Goal: Entertainment & Leisure: Consume media (video, audio)

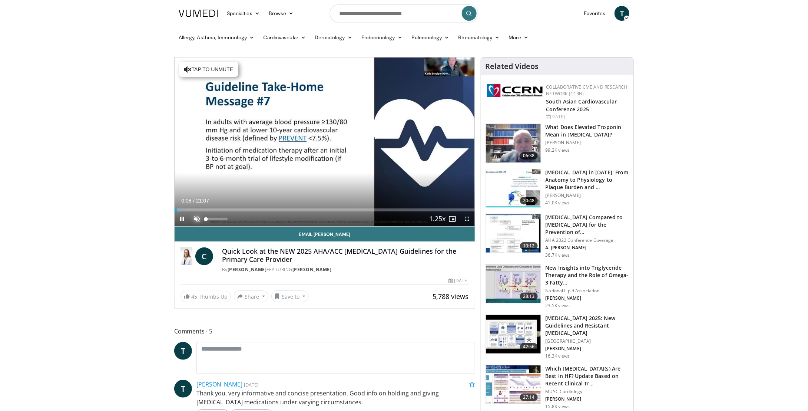
click at [200, 217] on span "Video Player" at bounding box center [196, 218] width 15 height 15
click at [466, 217] on span "Video Player" at bounding box center [467, 218] width 15 height 15
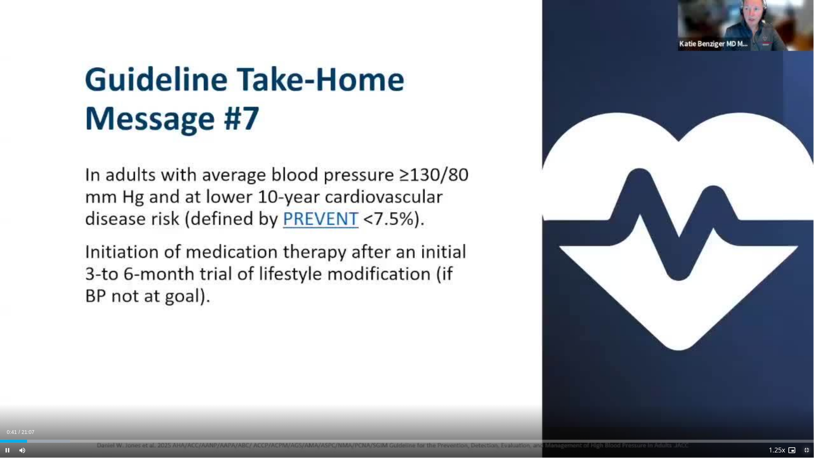
click at [805, 410] on span "Video Player" at bounding box center [806, 450] width 15 height 15
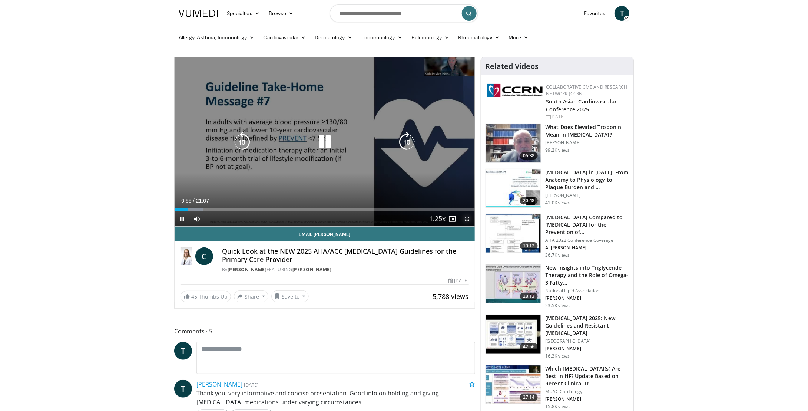
drag, startPoint x: 466, startPoint y: 219, endPoint x: 466, endPoint y: 251, distance: 32.3
click at [466, 219] on span "Video Player" at bounding box center [467, 218] width 15 height 15
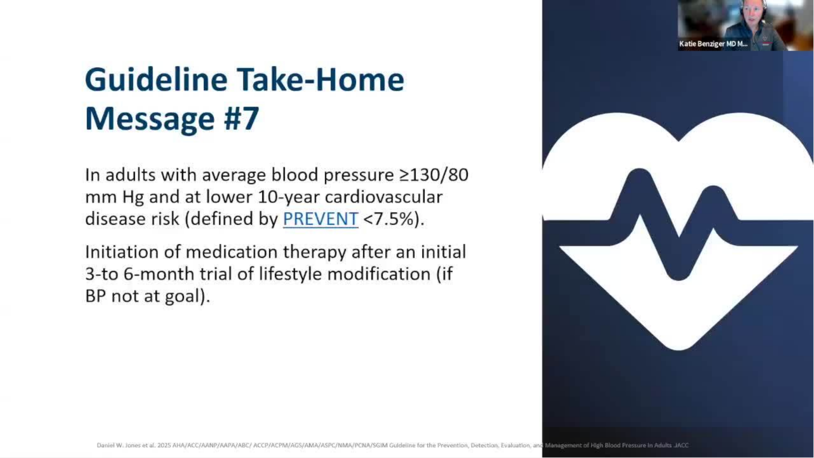
click at [410, 227] on div "10 seconds Tap to unmute" at bounding box center [407, 229] width 814 height 458
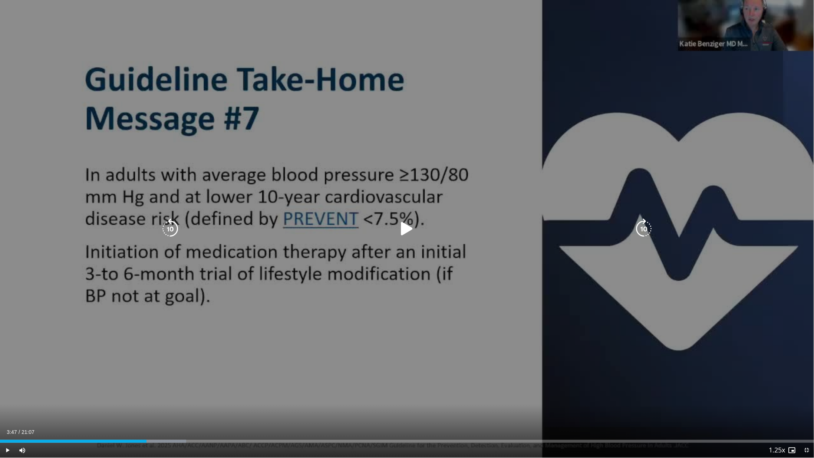
click at [407, 208] on div "10 seconds Tap to unmute" at bounding box center [407, 229] width 814 height 458
click at [480, 293] on div "10 seconds Tap to unmute" at bounding box center [407, 229] width 814 height 458
click at [480, 268] on div "10 seconds Tap to unmute" at bounding box center [407, 229] width 814 height 458
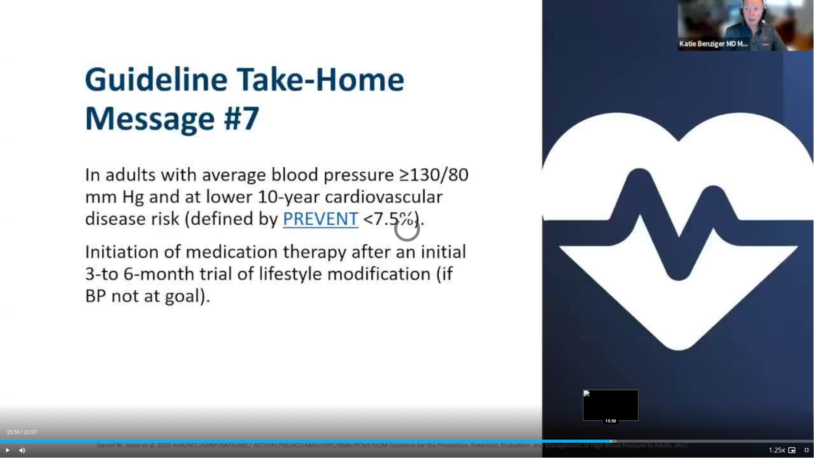
click at [611, 410] on div "Progress Bar" at bounding box center [611, 441] width 1 height 3
click at [592, 410] on div "Progress Bar" at bounding box center [592, 441] width 1 height 3
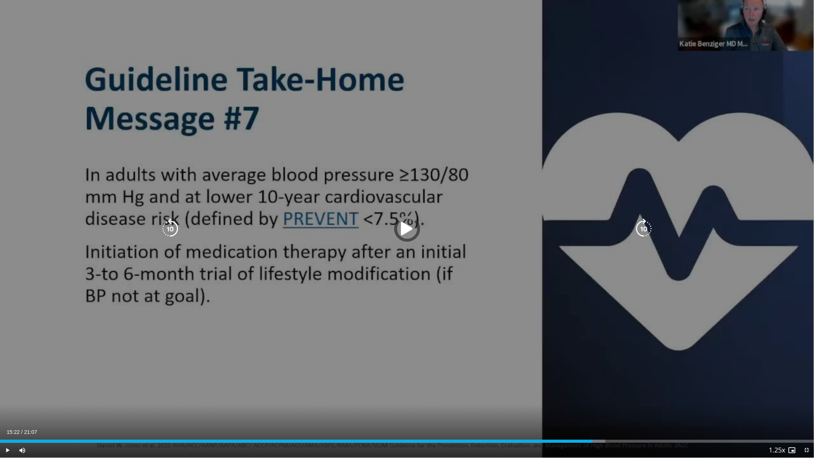
click at [574, 410] on div "15:22" at bounding box center [296, 441] width 593 height 3
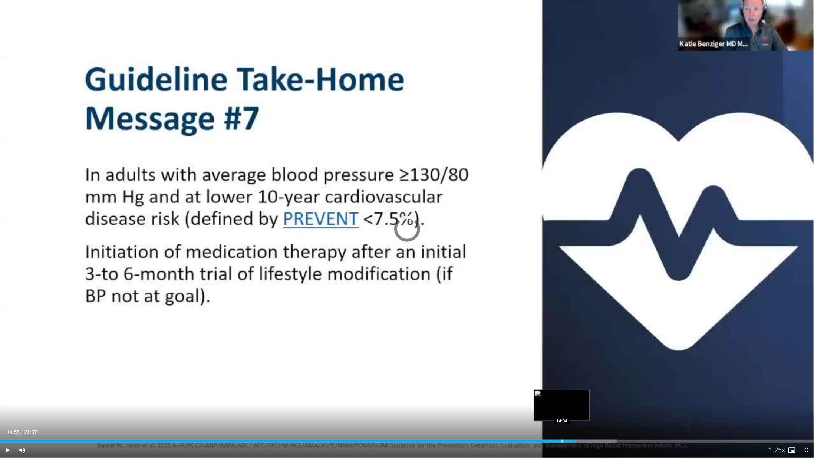
click at [562, 410] on div "Progress Bar" at bounding box center [562, 441] width 1 height 3
click at [554, 410] on div "Progress Bar" at bounding box center [554, 441] width 1 height 3
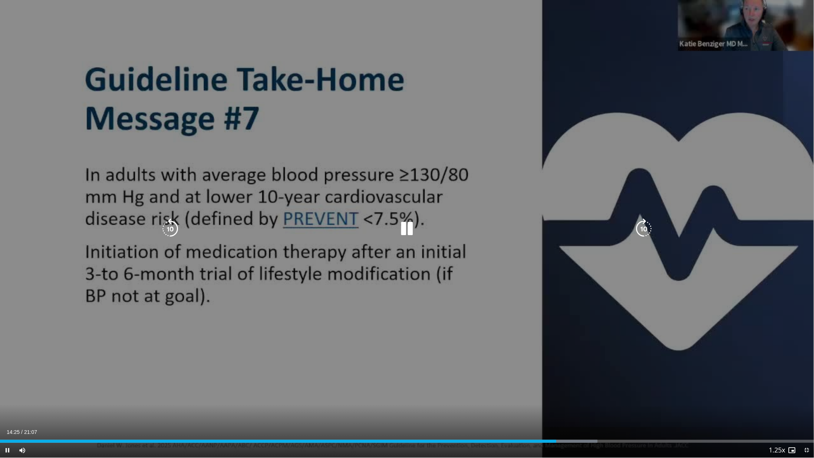
click at [408, 227] on icon "Video Player" at bounding box center [407, 228] width 21 height 21
click at [403, 234] on icon "Video Player" at bounding box center [407, 228] width 21 height 21
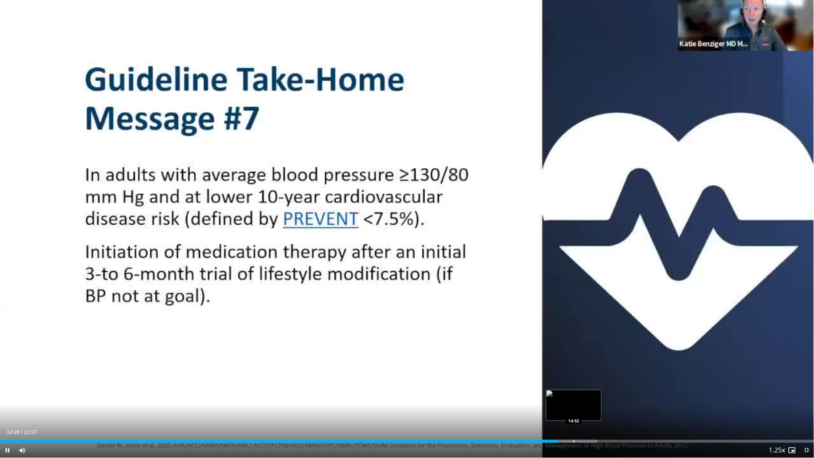
click at [574, 410] on div "Progress Bar" at bounding box center [574, 441] width 1 height 3
click at [587, 410] on div "Progress Bar" at bounding box center [587, 441] width 1 height 3
click at [595, 410] on div "Loaded : 77.35% 15:17 15:26" at bounding box center [407, 441] width 814 height 3
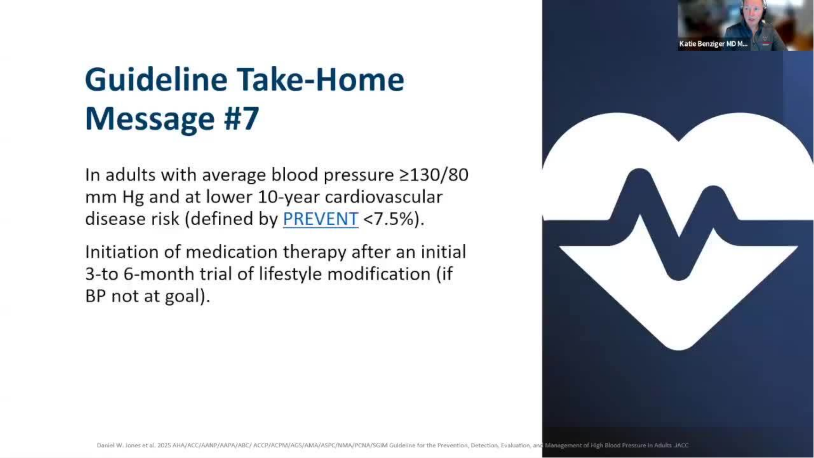
click at [605, 410] on div "10 seconds Tap to unmute" at bounding box center [407, 229] width 814 height 458
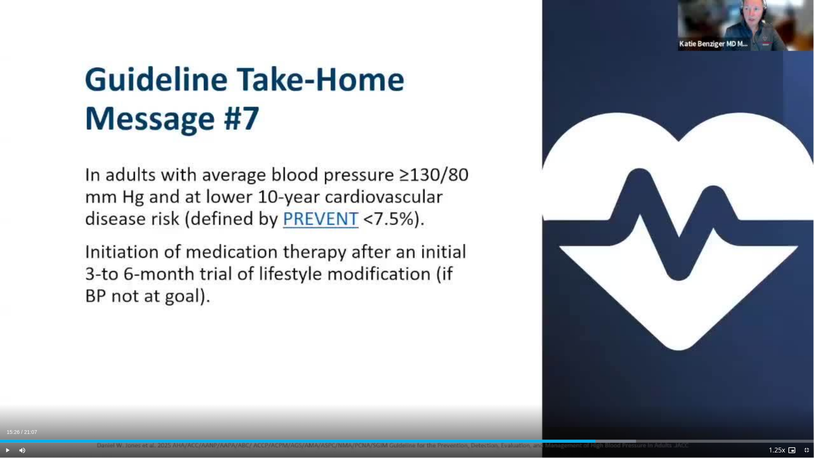
click at [607, 410] on div "Current Time 15:26 / Duration 21:07 Play Skip Backward Skip Forward Mute 86% Lo…" at bounding box center [407, 450] width 814 height 15
click at [609, 410] on div "Progress Bar" at bounding box center [609, 441] width 1 height 3
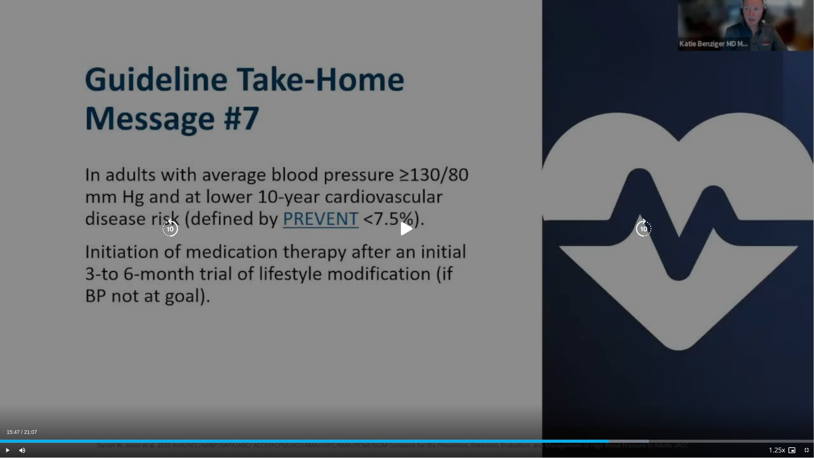
click at [404, 222] on icon "Video Player" at bounding box center [407, 228] width 21 height 21
click at [393, 107] on div "10 seconds Tap to unmute" at bounding box center [407, 229] width 814 height 458
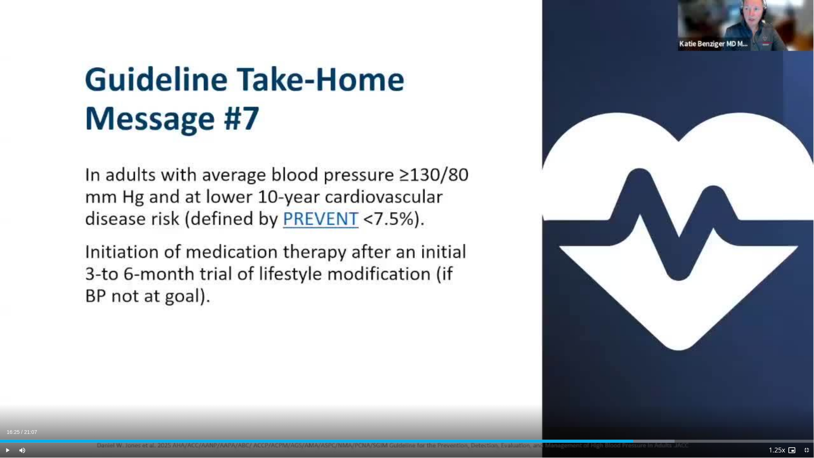
click at [391, 116] on div "10 seconds Tap to unmute" at bounding box center [407, 229] width 814 height 458
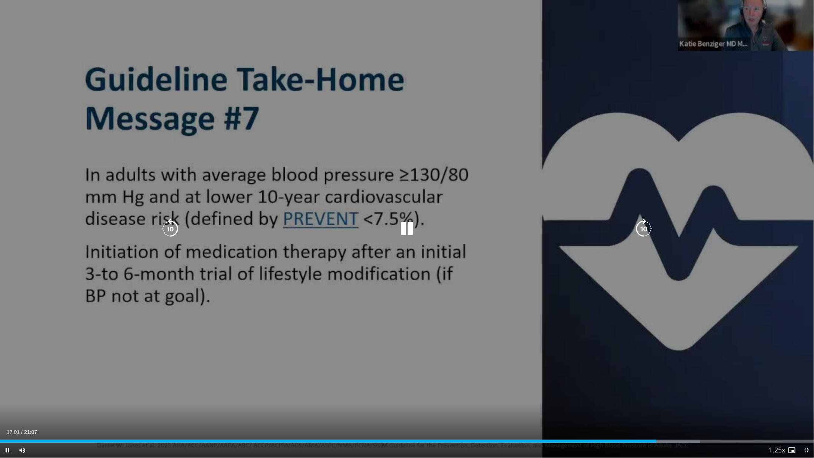
click at [525, 240] on div "10 seconds Tap to unmute" at bounding box center [407, 229] width 814 height 458
click at [401, 232] on icon "Video Player" at bounding box center [407, 228] width 21 height 21
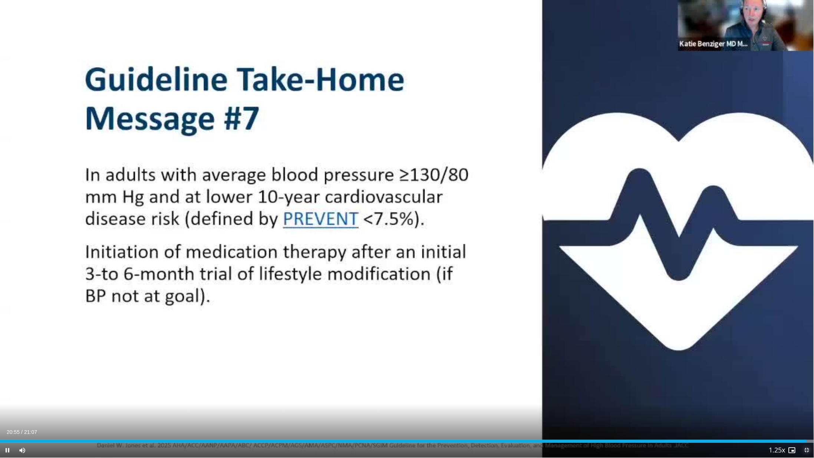
click at [806, 410] on span "Video Player" at bounding box center [806, 450] width 15 height 15
